Goal: Task Accomplishment & Management: Manage account settings

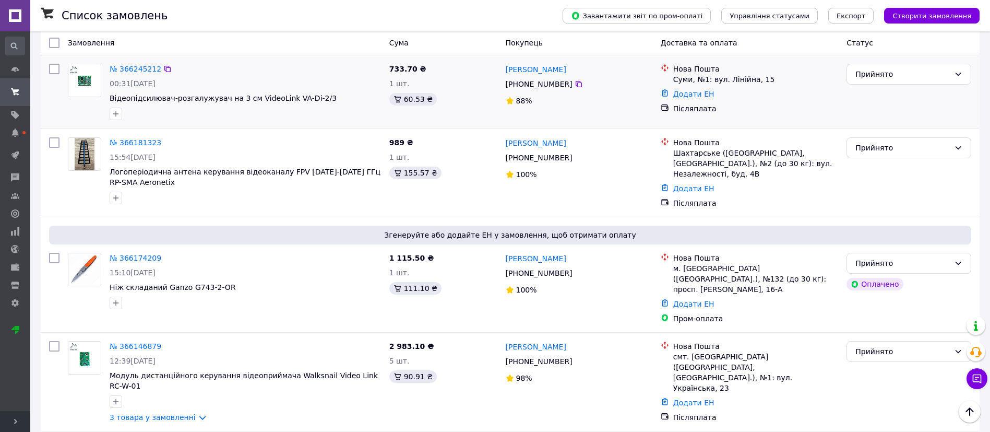
scroll to position [470, 0]
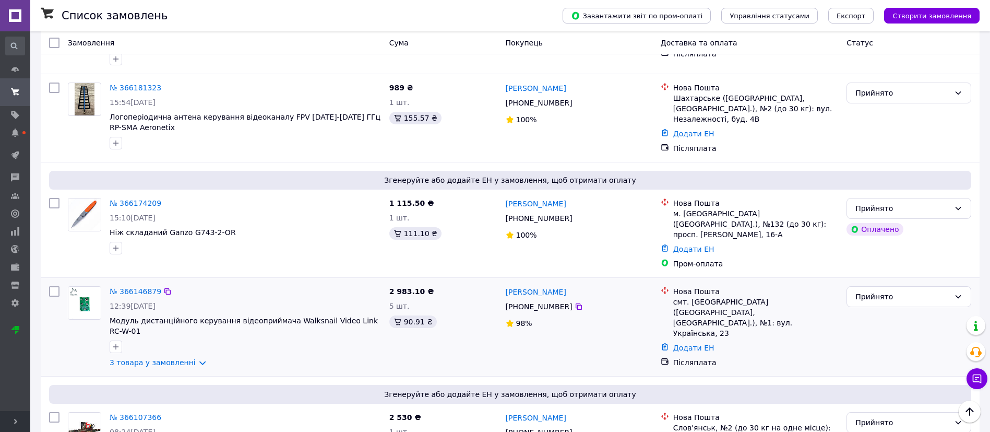
click at [175, 327] on div "№ 366146879 12:39[DATE] Модуль дистанційного керування відеоприймача Walksnail …" at bounding box center [245, 327] width 280 height 90
click at [175, 358] on link "3 товара у замовленні" at bounding box center [153, 362] width 86 height 8
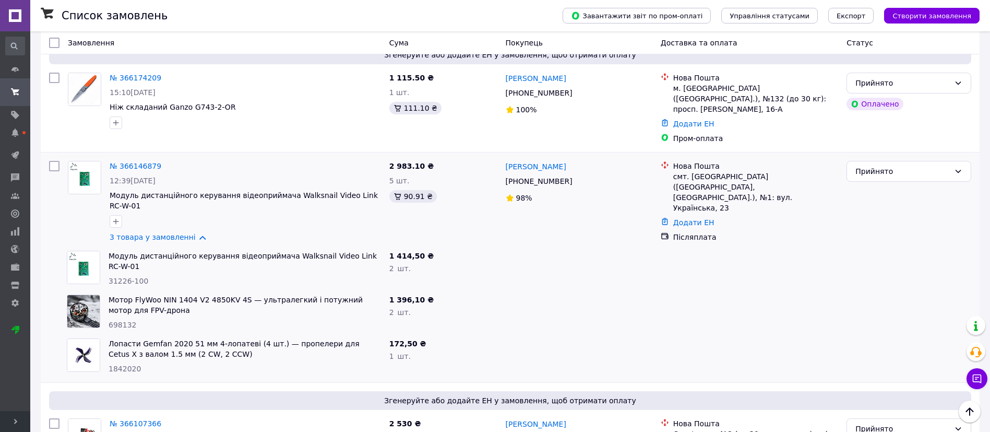
scroll to position [627, 0]
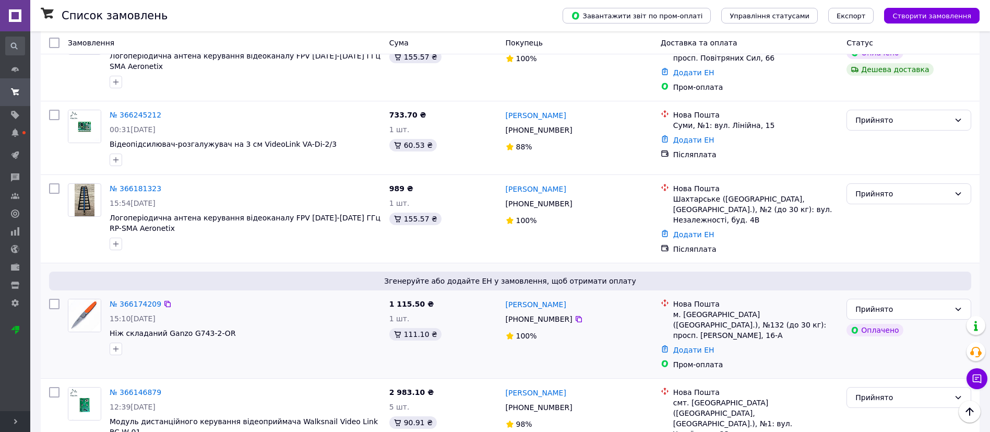
scroll to position [313, 0]
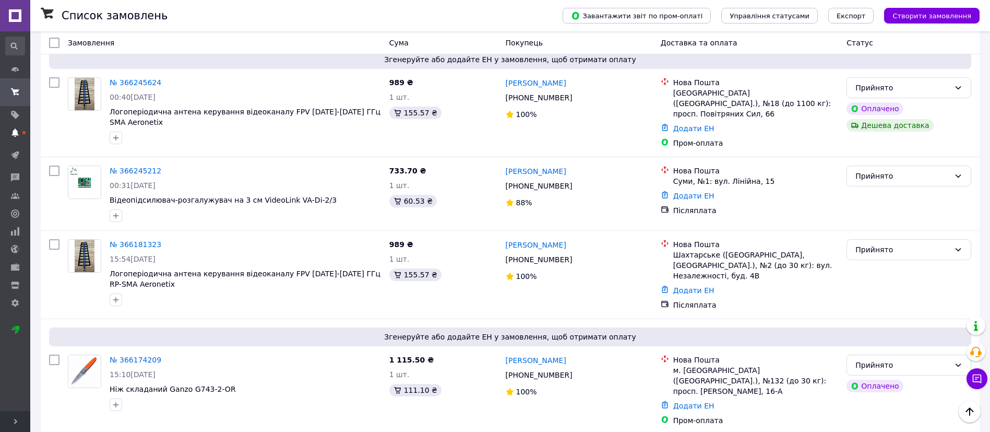
click at [18, 128] on icon at bounding box center [15, 132] width 8 height 8
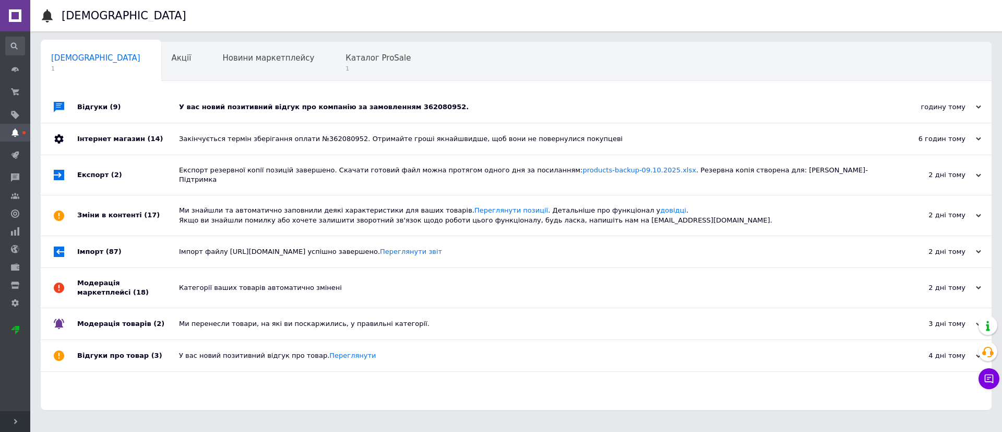
click at [453, 104] on div "У вас новий позитивний відгук про компанію за замовленням 362080952." at bounding box center [528, 106] width 698 height 9
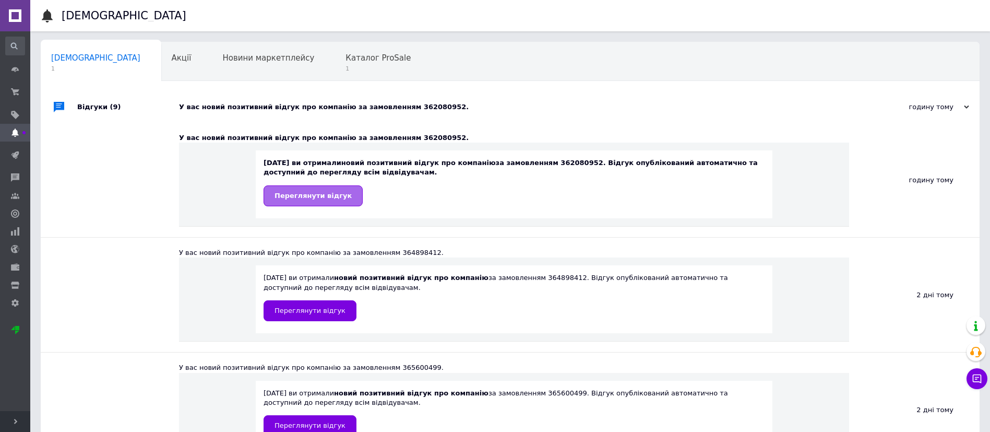
click at [311, 199] on span "Переглянути відгук" at bounding box center [313, 196] width 77 height 8
